Goal: Check status

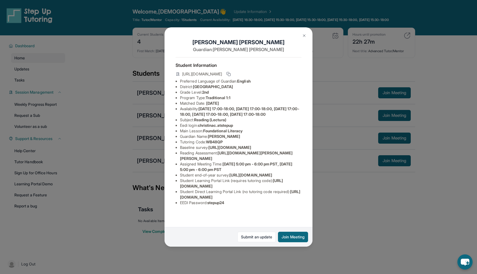
scroll to position [40, 0]
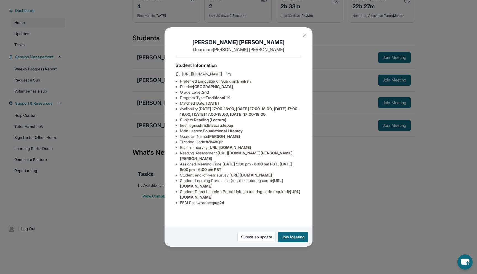
click at [302, 35] on img at bounding box center [304, 35] width 4 height 4
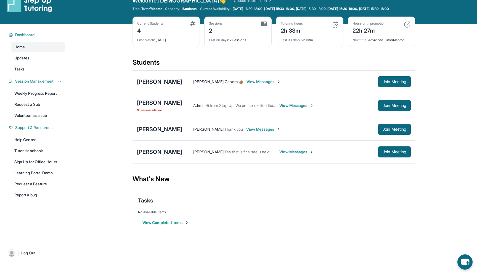
scroll to position [9, 0]
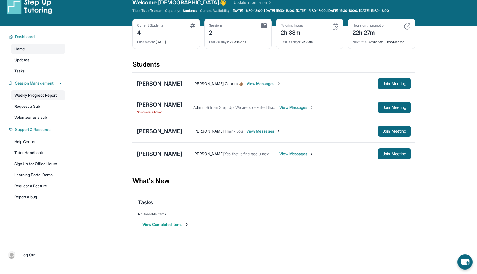
click at [51, 100] on link "Weekly Progress Report" at bounding box center [38, 95] width 54 height 10
click at [187, 10] on span "1 Students" at bounding box center [188, 11] width 15 height 4
click at [389, 13] on span "[DATE] 16:30-18:00, [DATE] 15:30-18:00, [DATE] 15:30-18:00, [DATE] 15:30-18:00,…" at bounding box center [311, 11] width 156 height 4
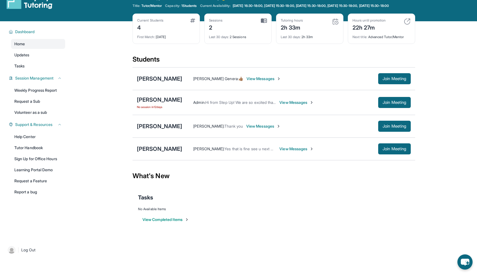
scroll to position [17, 0]
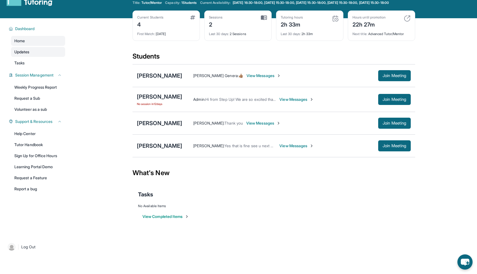
click at [27, 55] on span "Updates" at bounding box center [21, 52] width 15 height 6
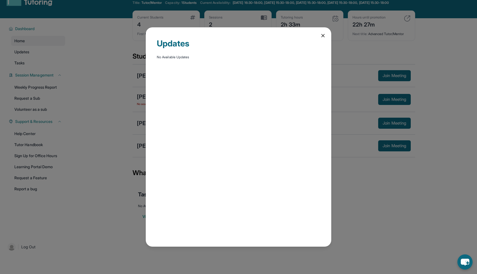
click at [321, 38] on icon at bounding box center [323, 36] width 6 height 6
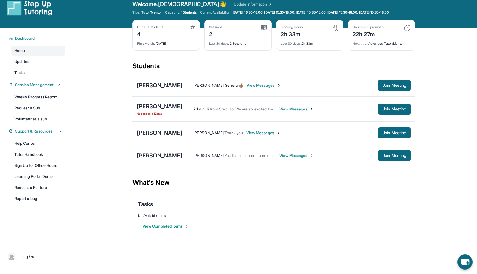
scroll to position [4, 0]
